Goal: Check status: Check status

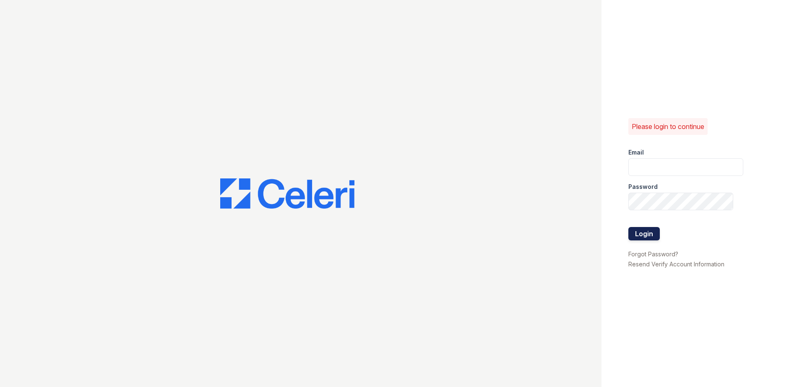
type input "nramirez@trinity-pm.com"
click at [645, 229] on button "Login" at bounding box center [643, 233] width 31 height 13
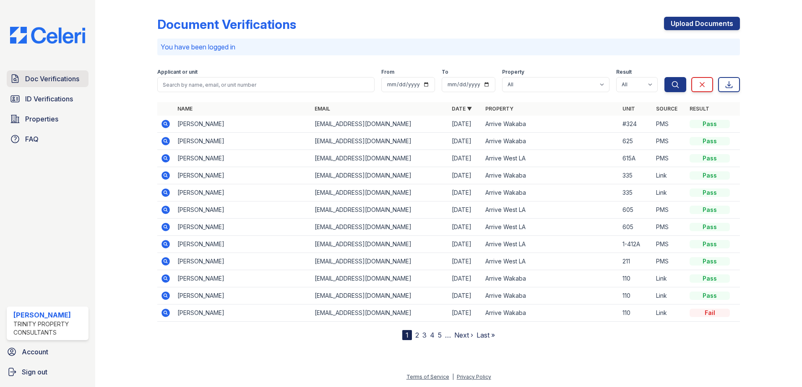
drag, startPoint x: 60, startPoint y: 80, endPoint x: 71, endPoint y: 83, distance: 12.2
click at [60, 80] on span "Doc Verifications" at bounding box center [52, 79] width 54 height 10
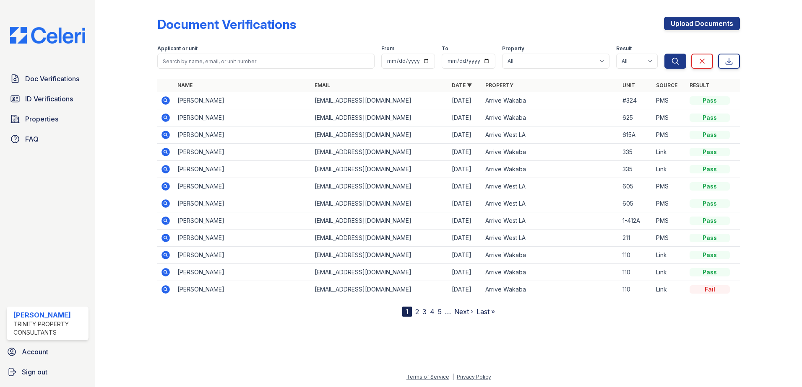
click at [166, 221] on icon at bounding box center [166, 221] width 10 height 10
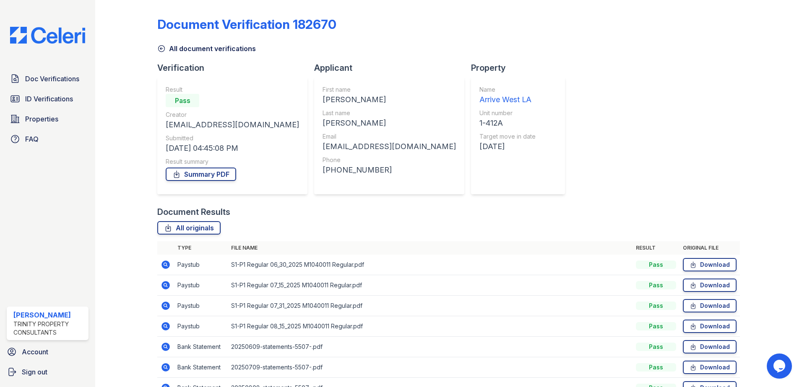
scroll to position [48, 0]
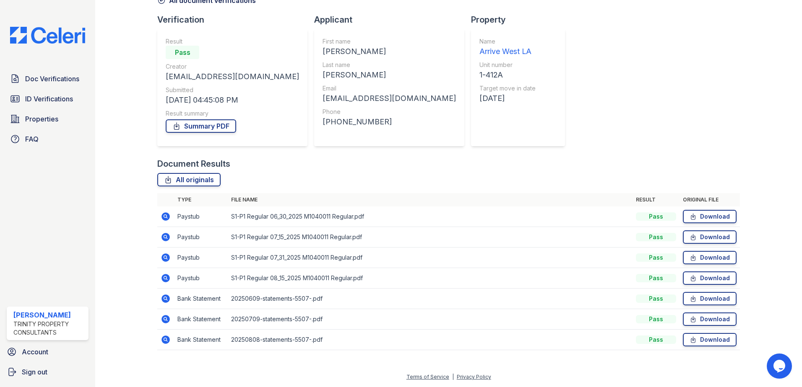
click at [167, 213] on icon at bounding box center [165, 217] width 8 height 8
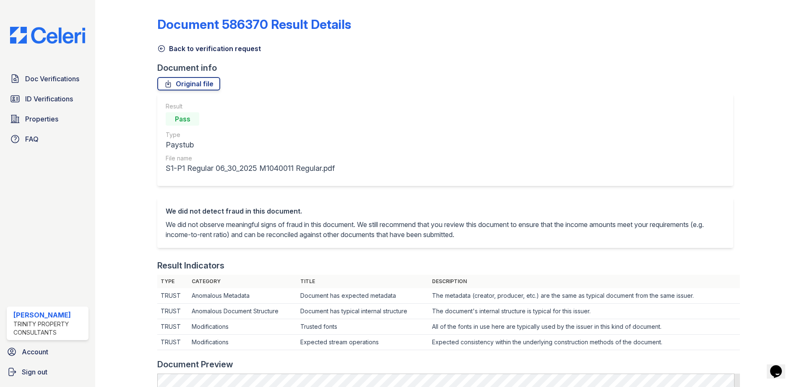
click at [160, 50] on icon at bounding box center [161, 48] width 8 height 8
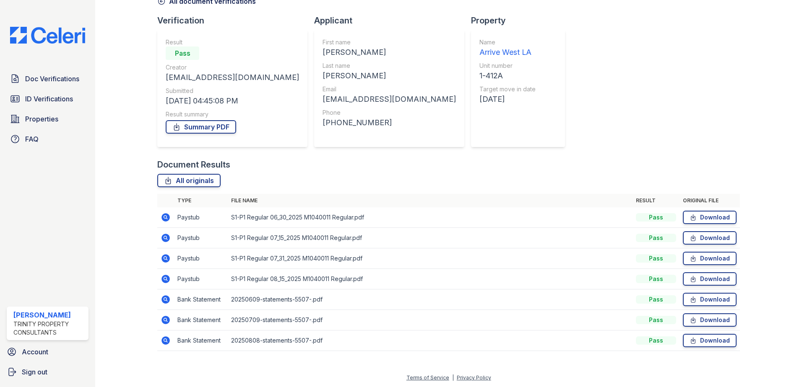
scroll to position [48, 0]
click at [166, 238] on icon at bounding box center [166, 237] width 10 height 10
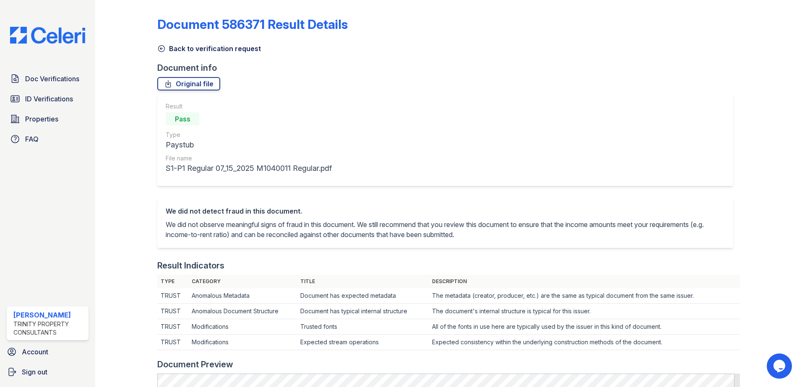
click at [161, 51] on icon at bounding box center [161, 48] width 8 height 8
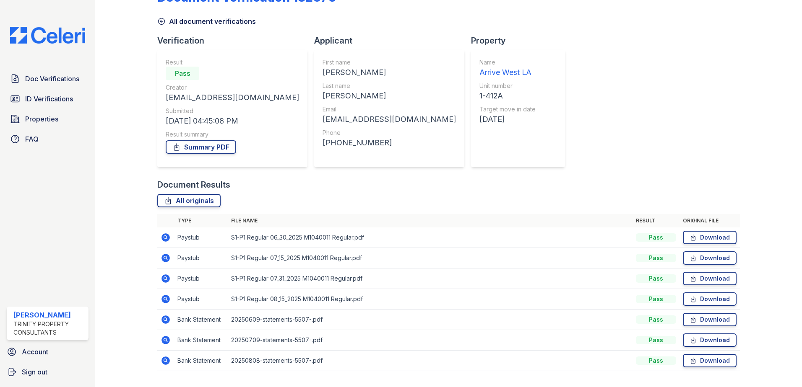
scroll to position [42, 0]
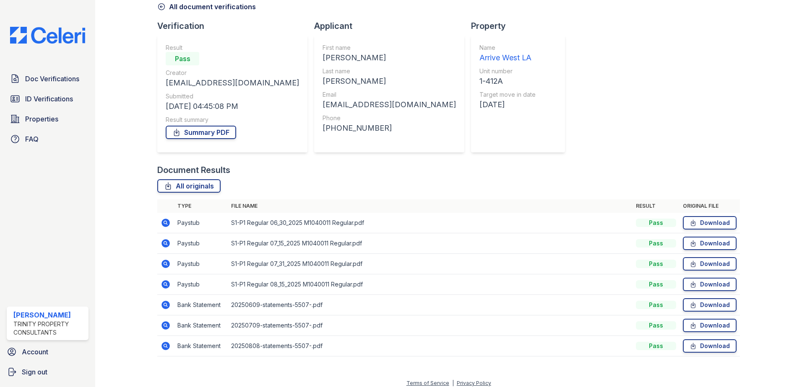
click at [165, 267] on icon at bounding box center [165, 264] width 8 height 8
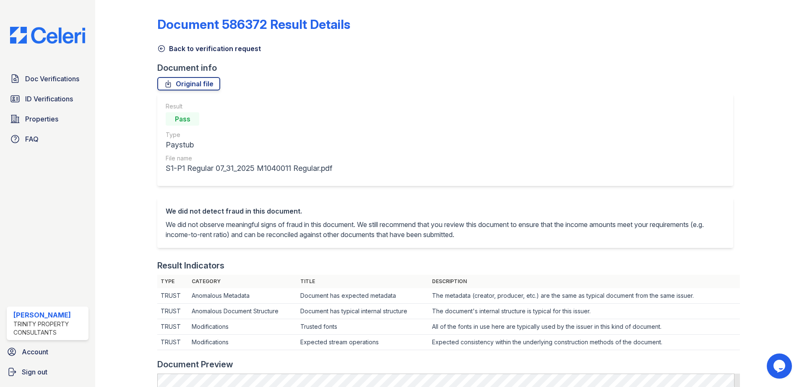
click at [161, 48] on icon at bounding box center [161, 48] width 8 height 8
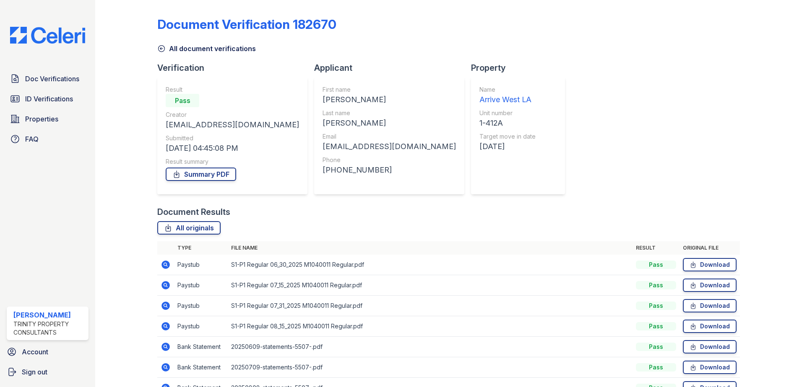
click at [163, 284] on icon at bounding box center [165, 285] width 8 height 8
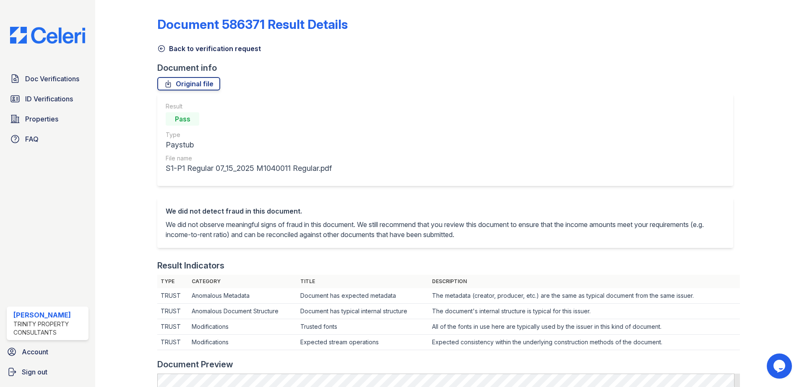
click at [159, 47] on icon at bounding box center [161, 49] width 6 height 6
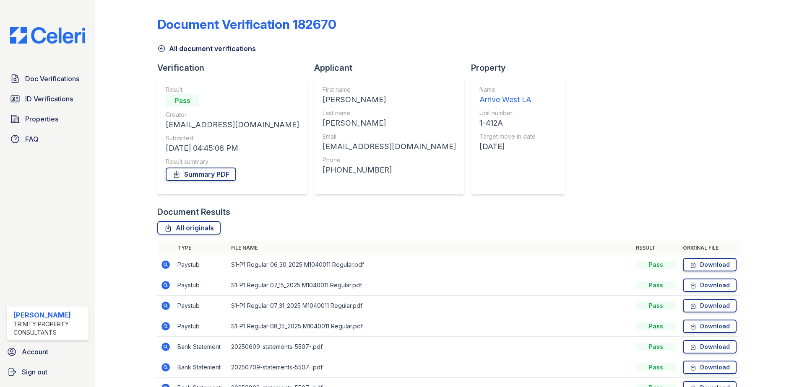
click at [165, 306] on icon at bounding box center [165, 305] width 2 height 2
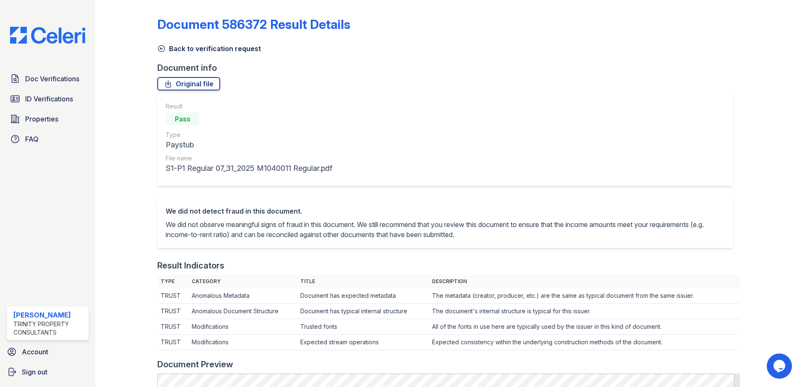
click at [161, 47] on icon at bounding box center [161, 48] width 8 height 8
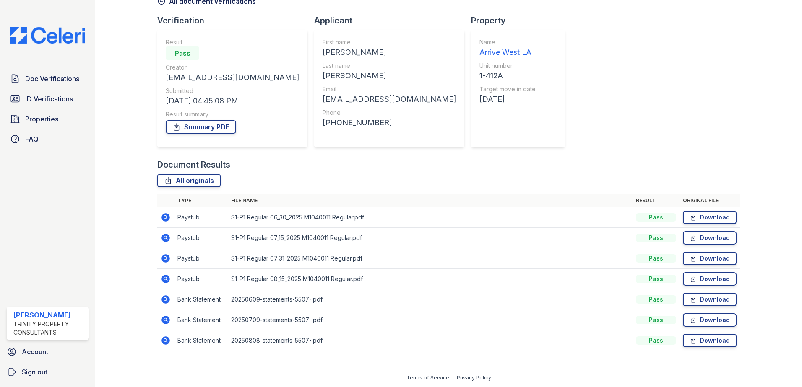
scroll to position [48, 0]
click at [163, 278] on icon at bounding box center [165, 278] width 8 height 8
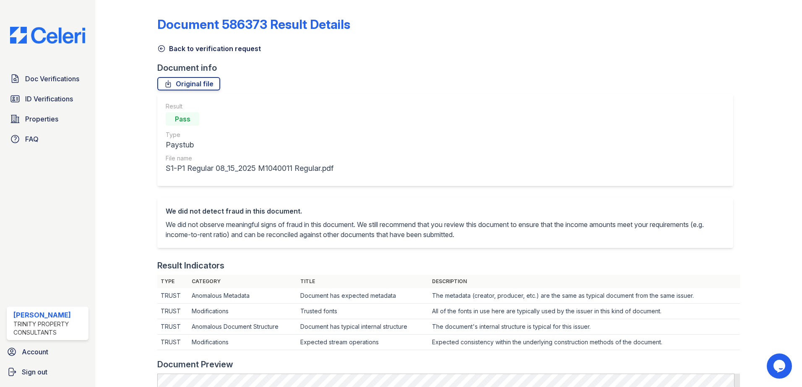
click at [164, 47] on icon at bounding box center [161, 49] width 6 height 6
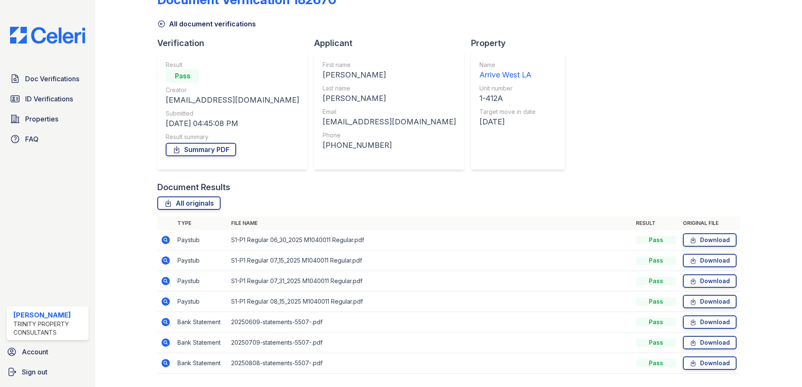
scroll to position [48, 0]
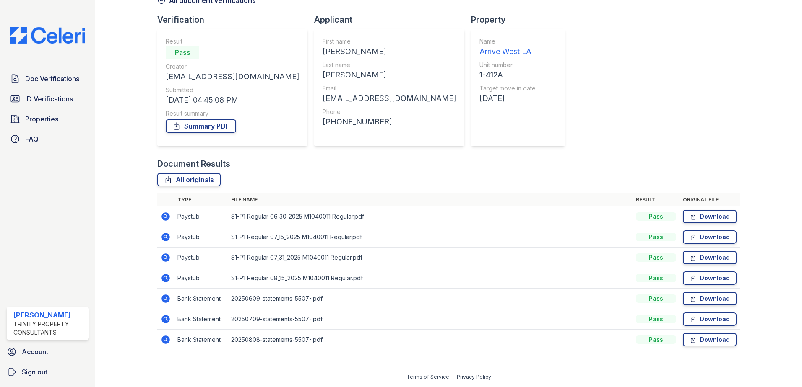
click at [171, 299] on td at bounding box center [165, 299] width 17 height 21
click at [161, 298] on icon at bounding box center [166, 299] width 10 height 10
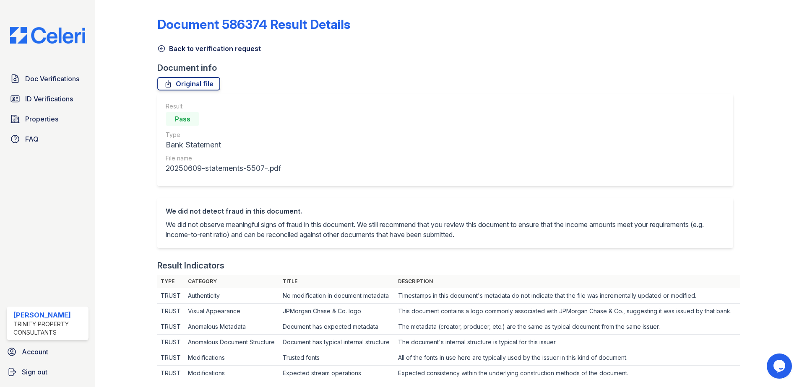
click at [160, 49] on icon at bounding box center [161, 48] width 8 height 8
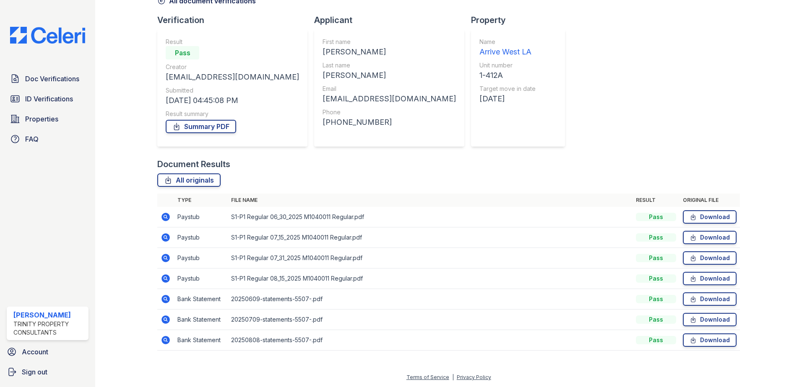
scroll to position [48, 0]
click at [168, 318] on icon at bounding box center [165, 319] width 8 height 8
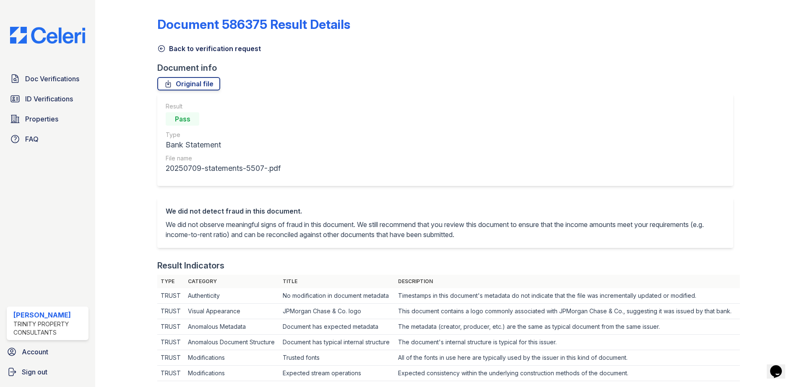
click at [160, 45] on icon at bounding box center [161, 48] width 8 height 8
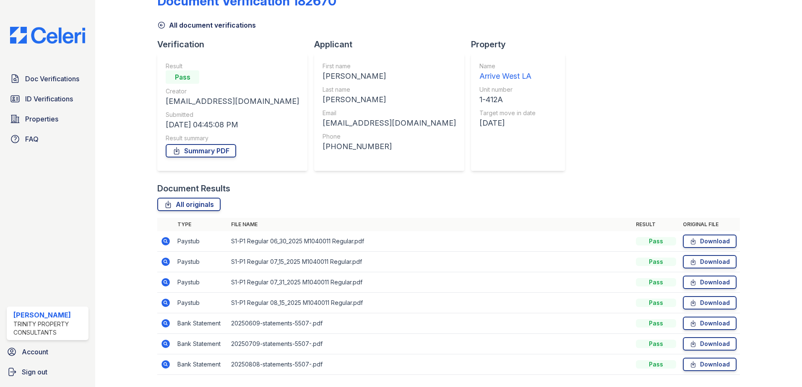
scroll to position [48, 0]
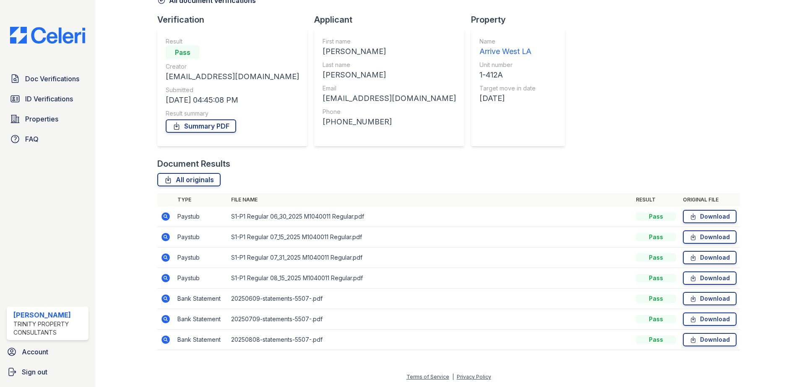
click at [167, 338] on icon at bounding box center [165, 340] width 8 height 8
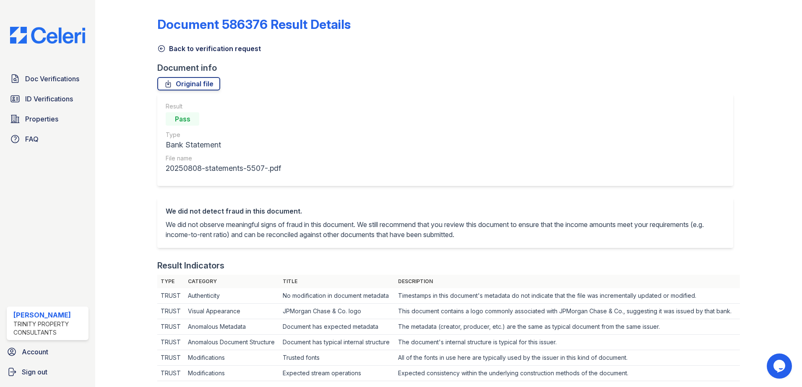
click at [159, 48] on icon at bounding box center [161, 48] width 8 height 8
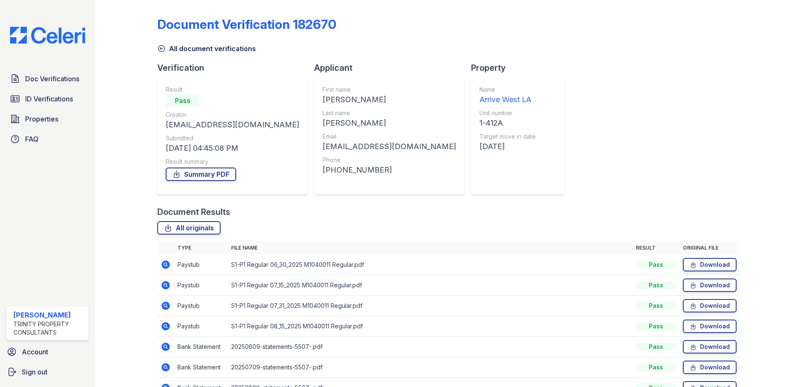
click at [162, 47] on icon at bounding box center [161, 48] width 8 height 8
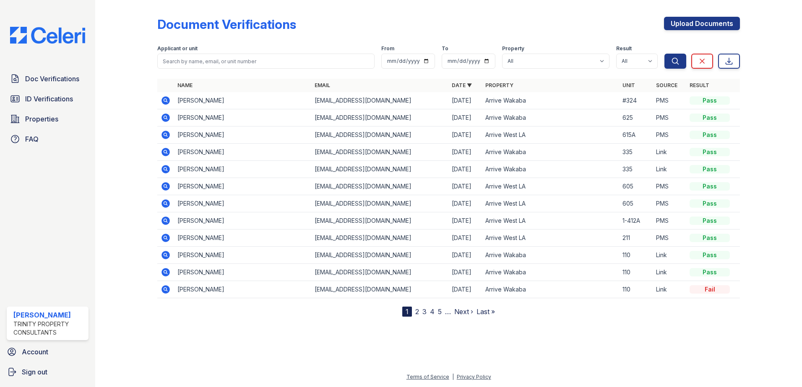
click at [166, 187] on icon at bounding box center [166, 187] width 10 height 10
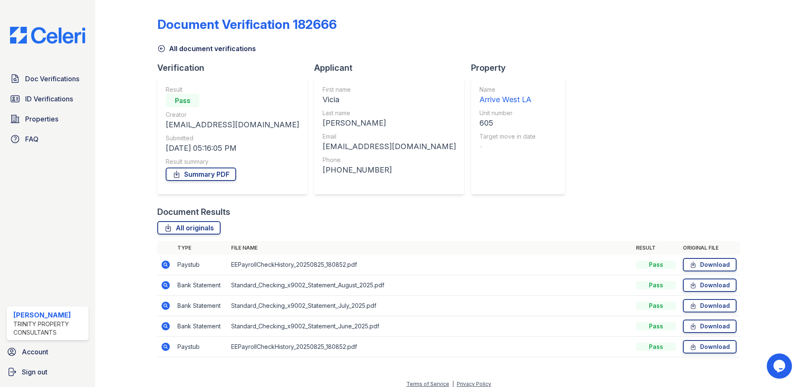
click at [166, 49] on link "All document verifications" at bounding box center [206, 49] width 99 height 10
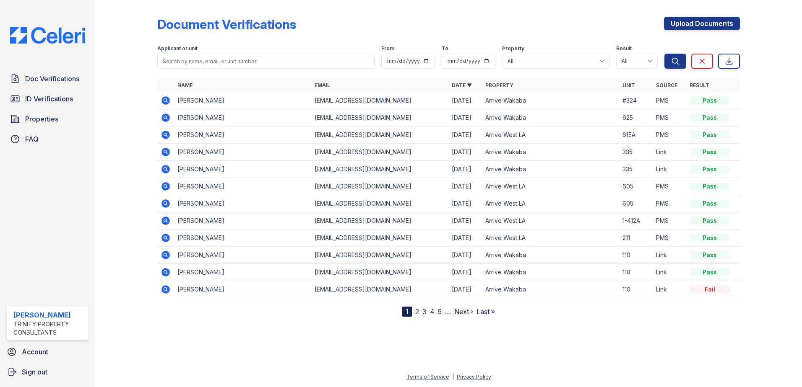
click at [168, 218] on icon at bounding box center [165, 221] width 8 height 8
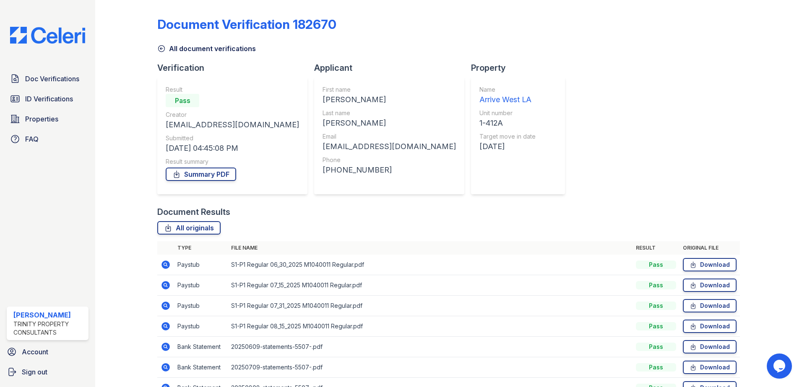
click at [161, 49] on icon at bounding box center [161, 48] width 8 height 8
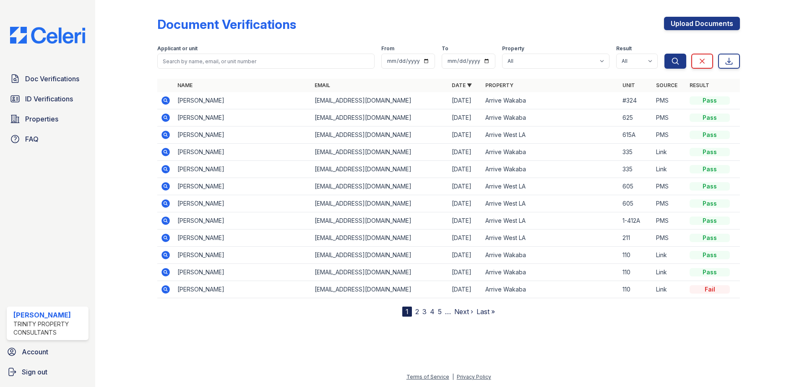
click at [166, 221] on icon at bounding box center [165, 220] width 2 height 2
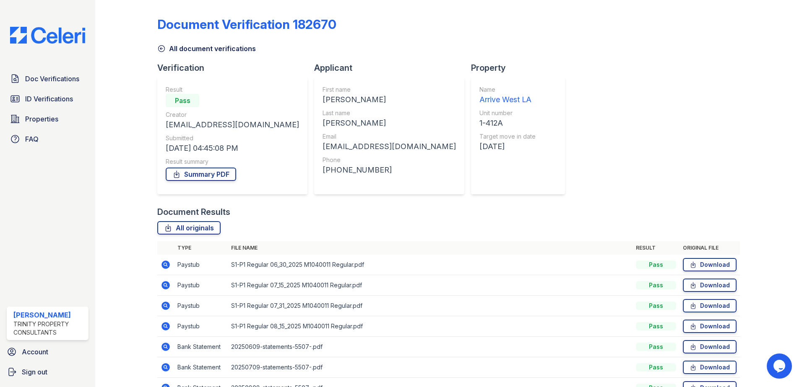
click at [159, 47] on icon at bounding box center [161, 48] width 8 height 8
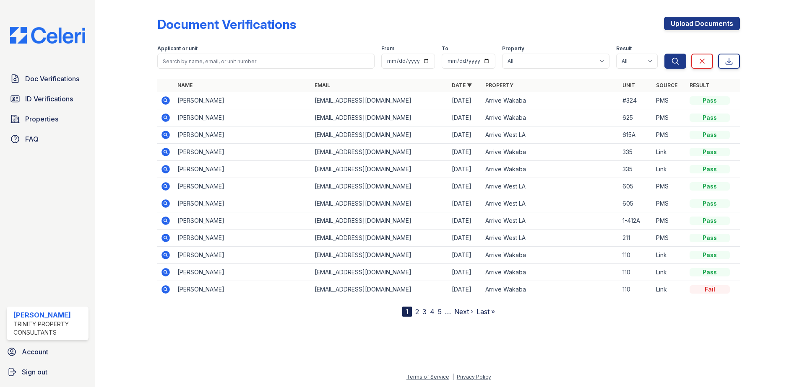
click at [164, 186] on icon at bounding box center [165, 186] width 2 height 2
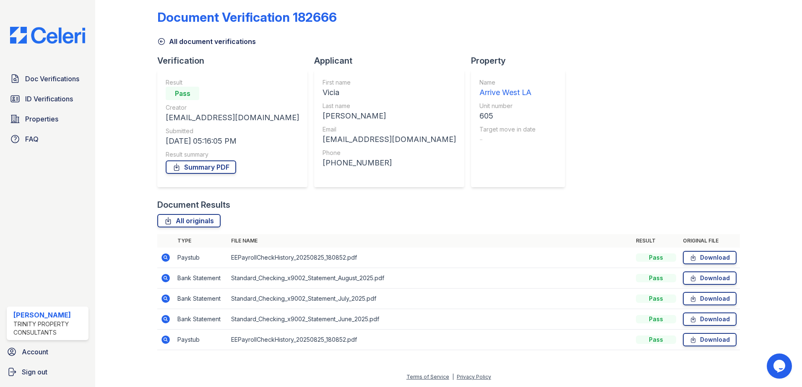
click at [165, 342] on icon at bounding box center [165, 340] width 8 height 8
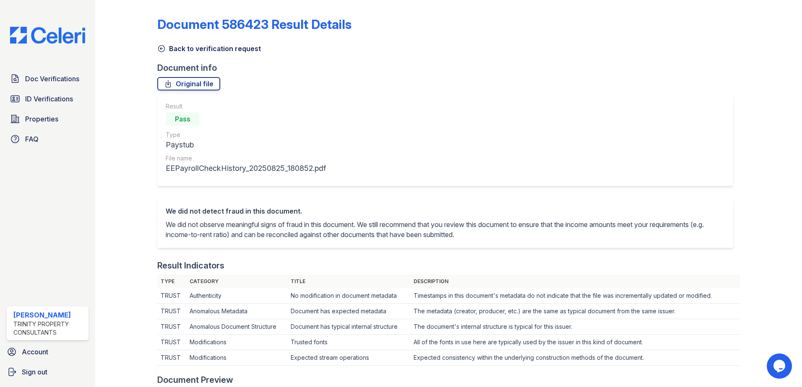
click at [158, 47] on icon at bounding box center [161, 49] width 6 height 6
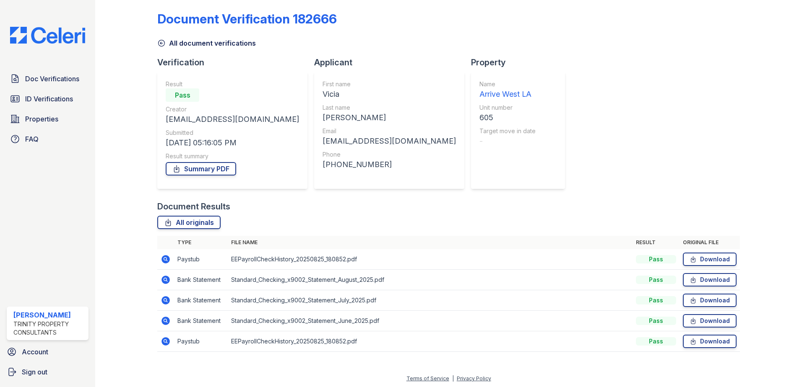
scroll to position [7, 0]
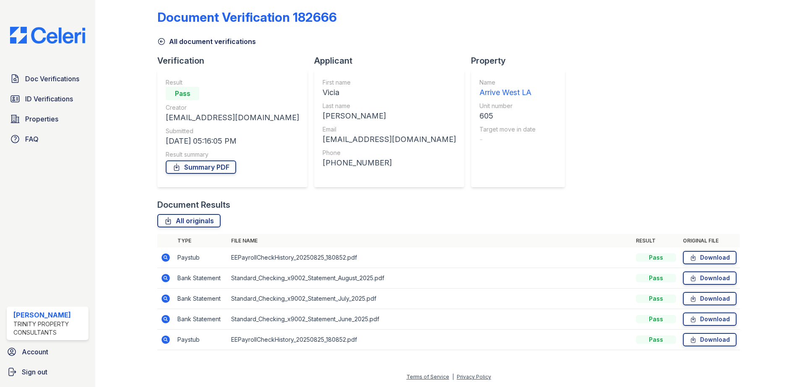
click at [164, 256] on icon at bounding box center [165, 258] width 8 height 8
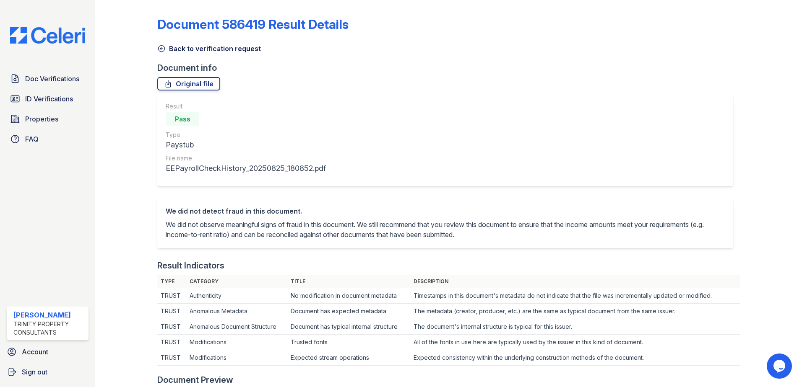
click at [160, 47] on icon at bounding box center [161, 48] width 8 height 8
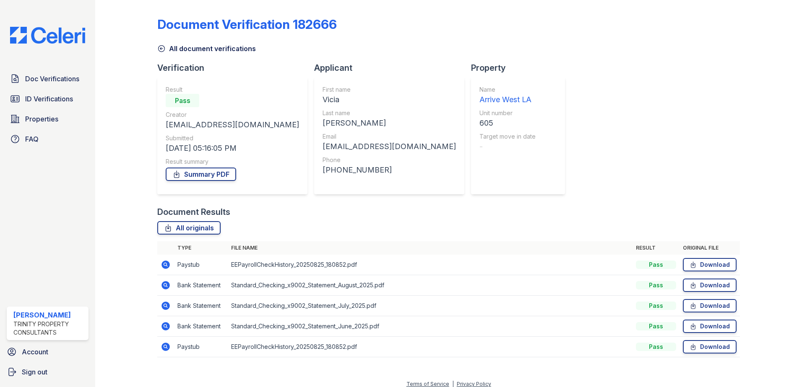
click at [165, 330] on icon at bounding box center [165, 326] width 8 height 8
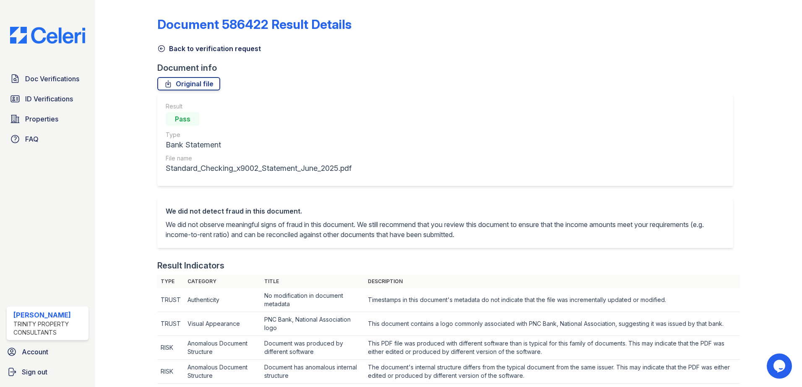
click at [163, 50] on icon at bounding box center [161, 48] width 8 height 8
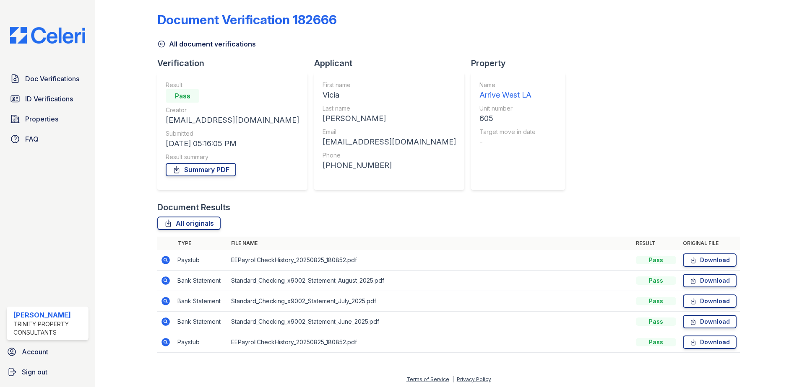
scroll to position [7, 0]
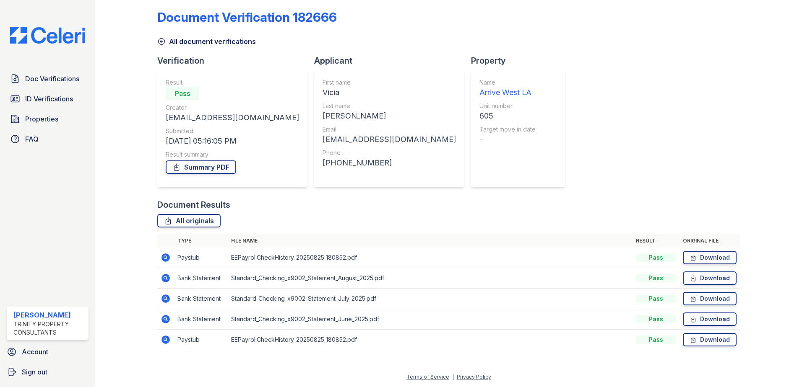
click at [165, 301] on icon at bounding box center [165, 299] width 8 height 8
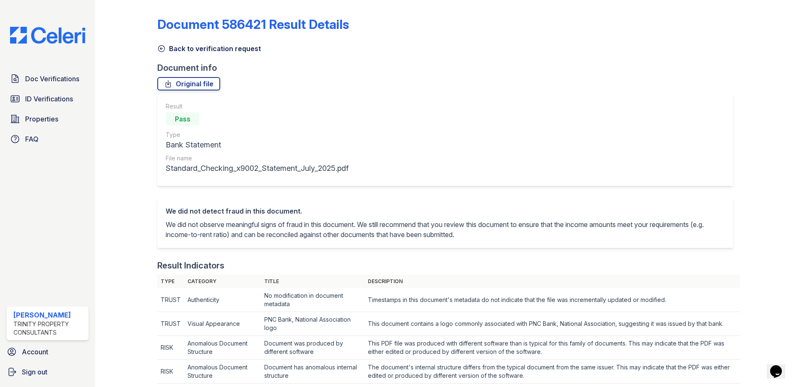
click at [162, 49] on icon at bounding box center [161, 48] width 8 height 8
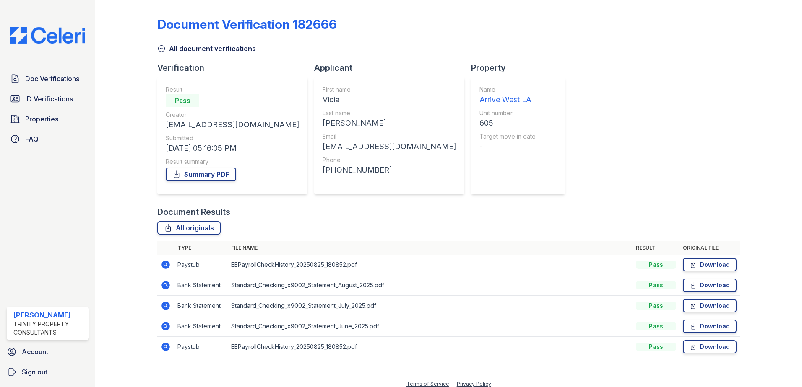
click at [167, 284] on icon at bounding box center [165, 285] width 8 height 8
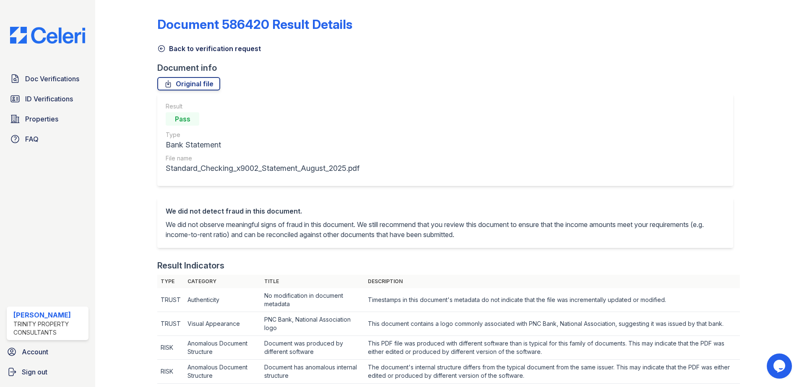
click at [157, 42] on div "Back to verification request" at bounding box center [448, 46] width 582 height 15
click at [159, 49] on icon at bounding box center [161, 48] width 8 height 8
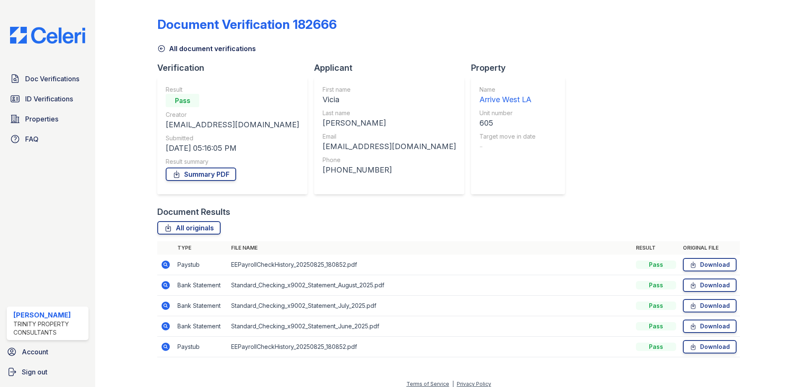
click at [157, 45] on icon at bounding box center [161, 48] width 8 height 8
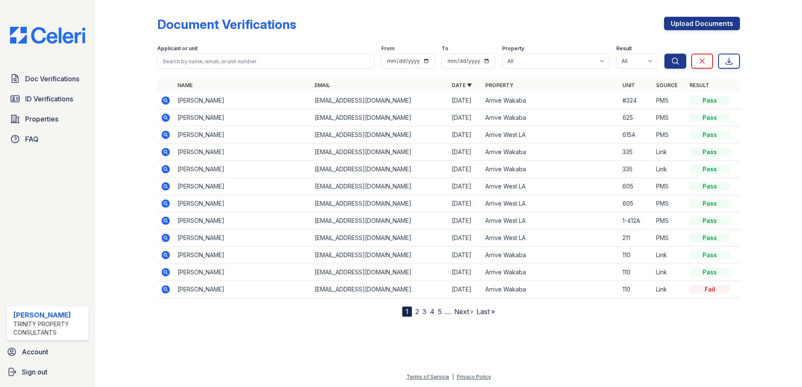
click at [164, 200] on icon at bounding box center [166, 204] width 10 height 10
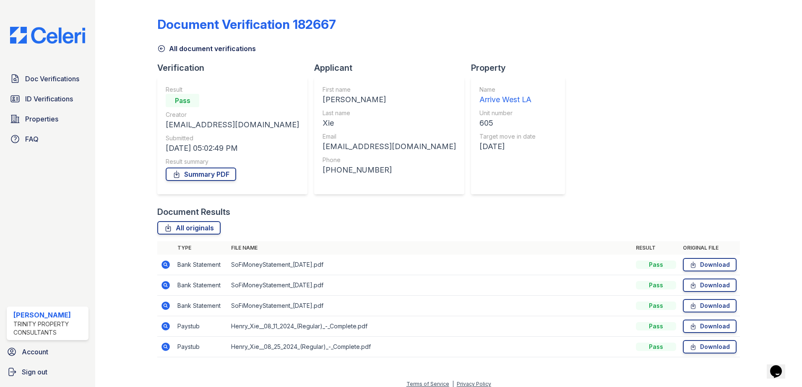
click at [165, 326] on icon at bounding box center [165, 326] width 2 height 2
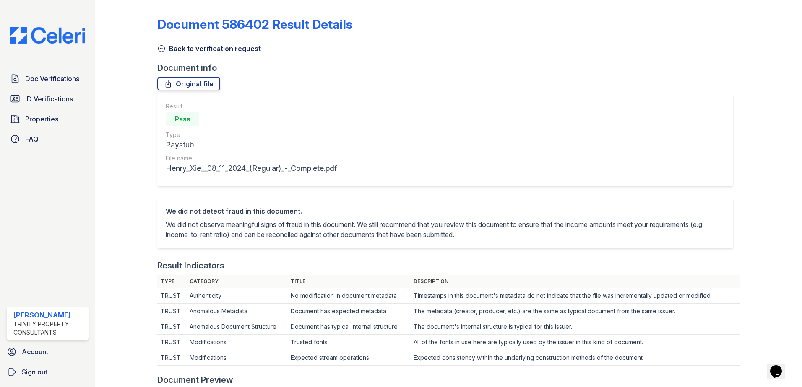
click at [163, 49] on icon at bounding box center [161, 48] width 8 height 8
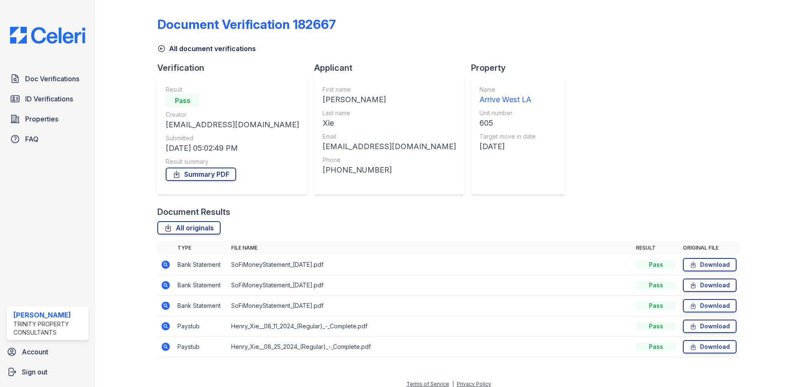
click at [168, 348] on icon at bounding box center [165, 347] width 8 height 8
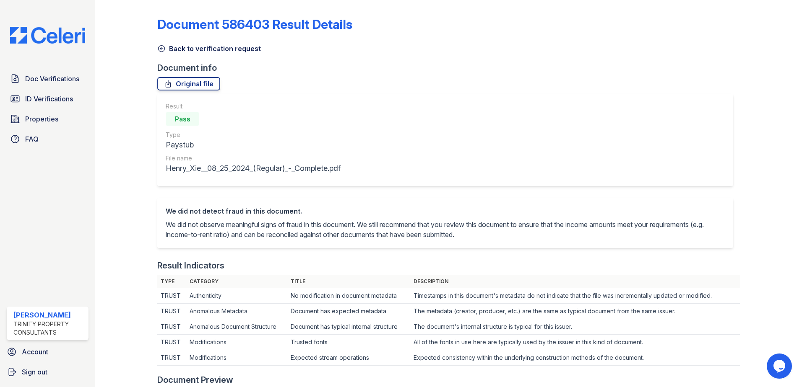
click at [163, 49] on icon at bounding box center [161, 48] width 8 height 8
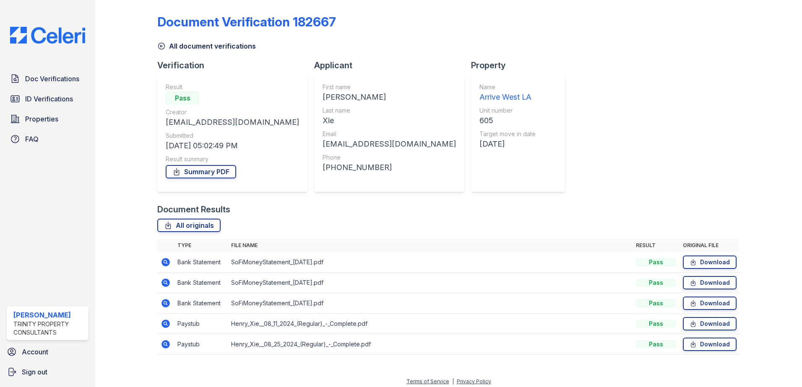
scroll to position [7, 0]
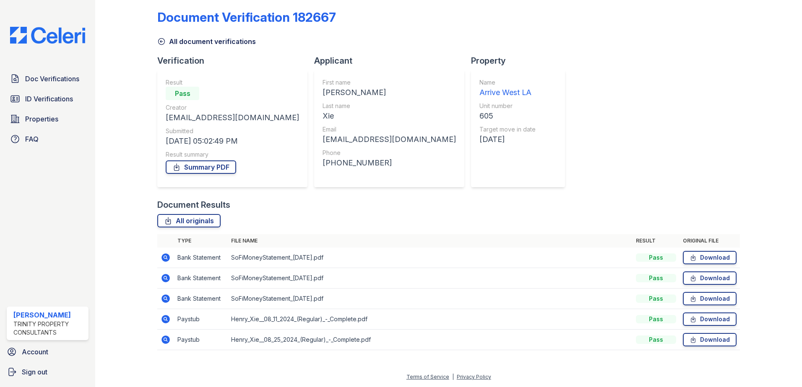
click at [165, 257] on icon at bounding box center [165, 257] width 2 height 2
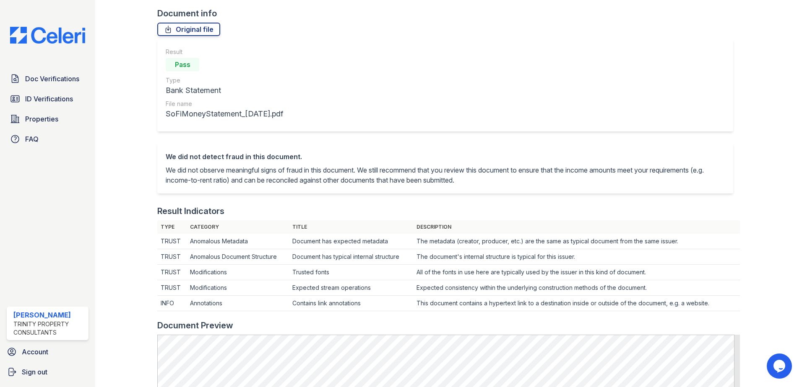
scroll to position [42, 0]
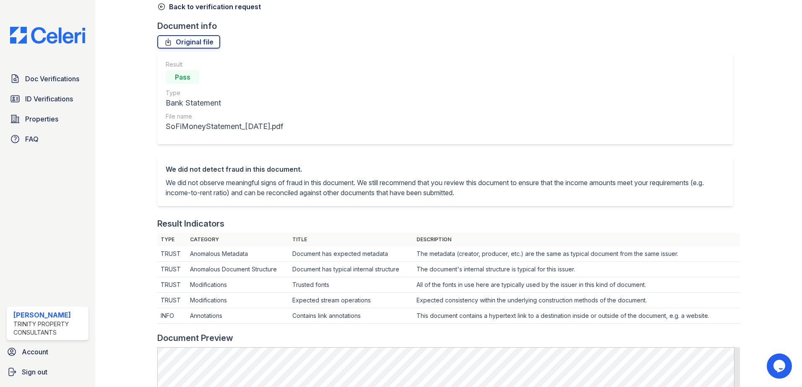
click at [158, 5] on icon at bounding box center [161, 7] width 8 height 8
